Goal: Transaction & Acquisition: Download file/media

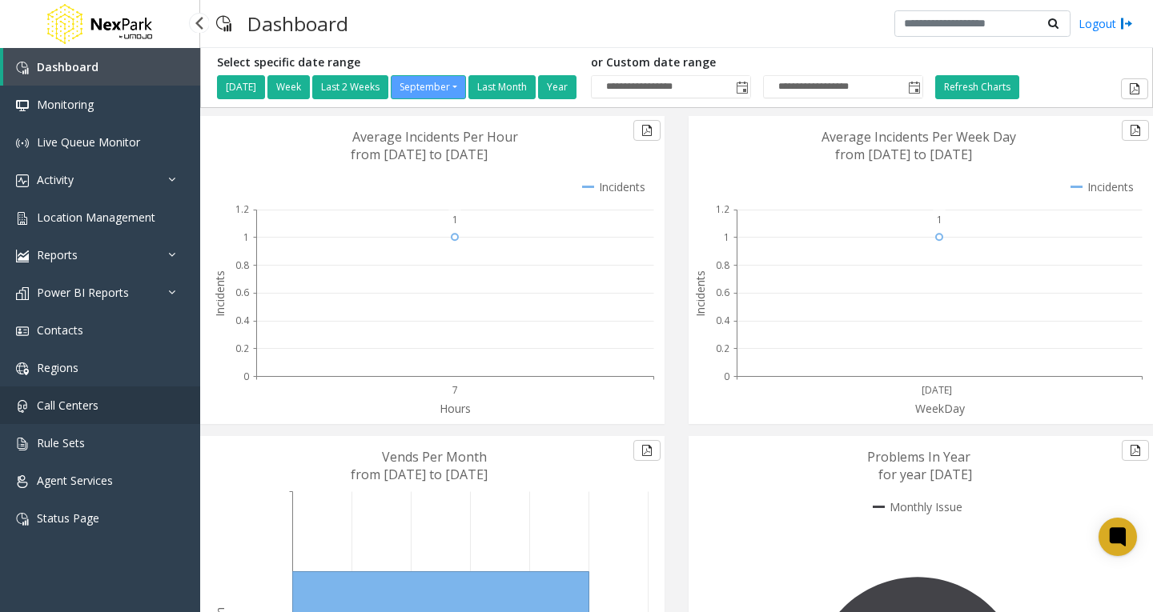
click at [98, 395] on link "Call Centers" at bounding box center [100, 406] width 200 height 38
click at [91, 431] on link "Rule Sets" at bounding box center [100, 443] width 200 height 38
click at [98, 479] on app-root "**********" at bounding box center [576, 306] width 1153 height 612
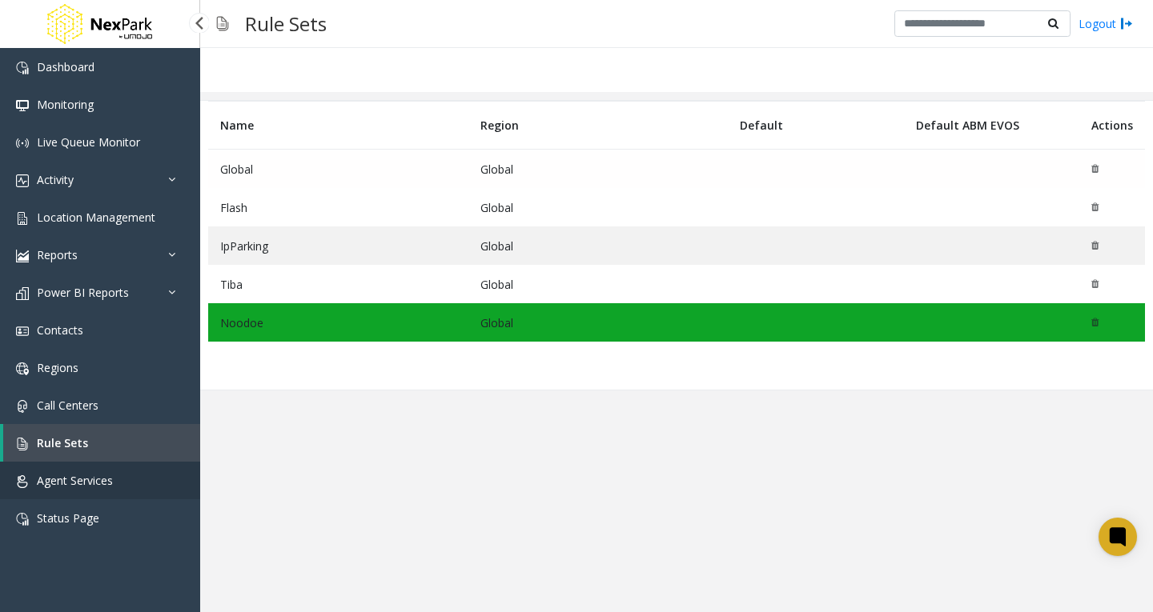
click at [117, 485] on link "Agent Services" at bounding box center [100, 481] width 200 height 38
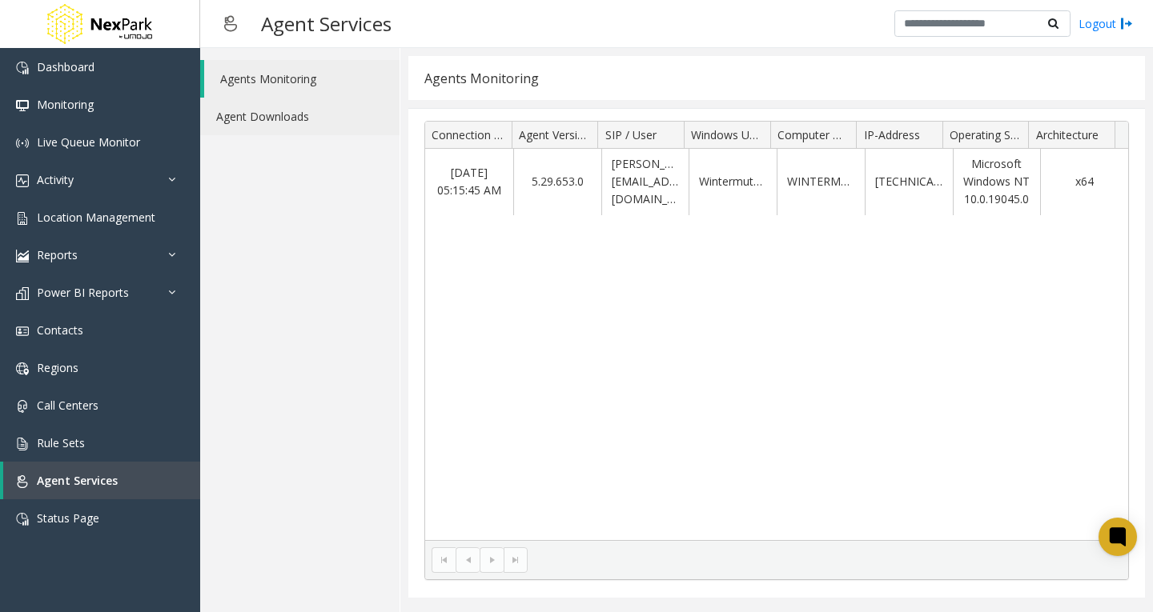
click at [311, 121] on link "Agent Downloads" at bounding box center [299, 117] width 199 height 38
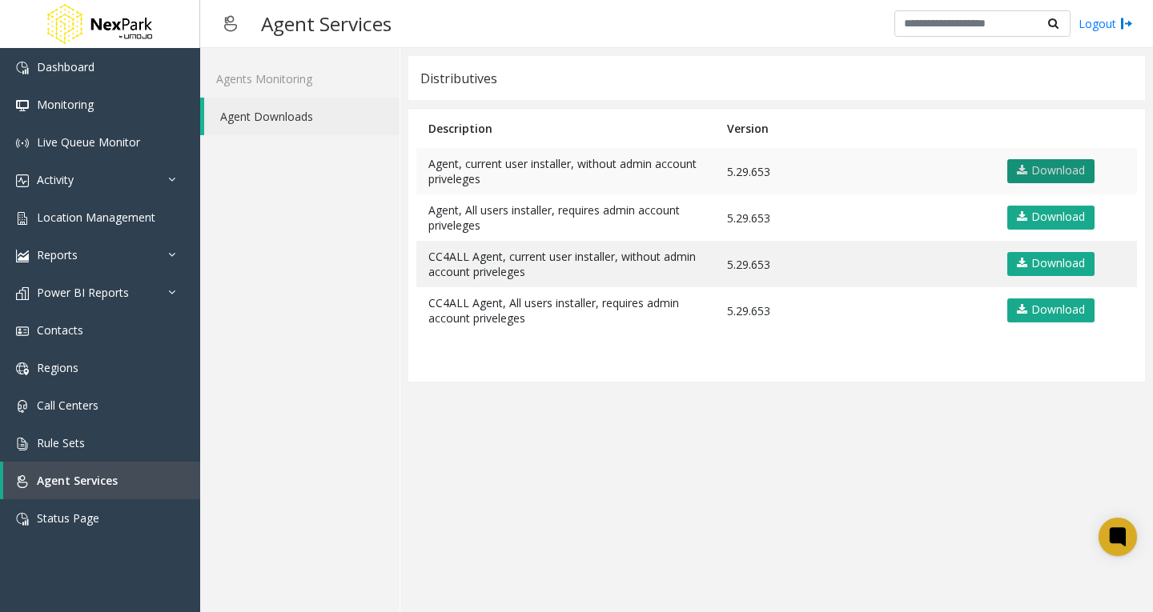
click at [827, 165] on link "Download" at bounding box center [1050, 171] width 87 height 24
click at [827, 322] on td "5.29.653" at bounding box center [854, 310] width 278 height 46
